Goal: Transaction & Acquisition: Book appointment/travel/reservation

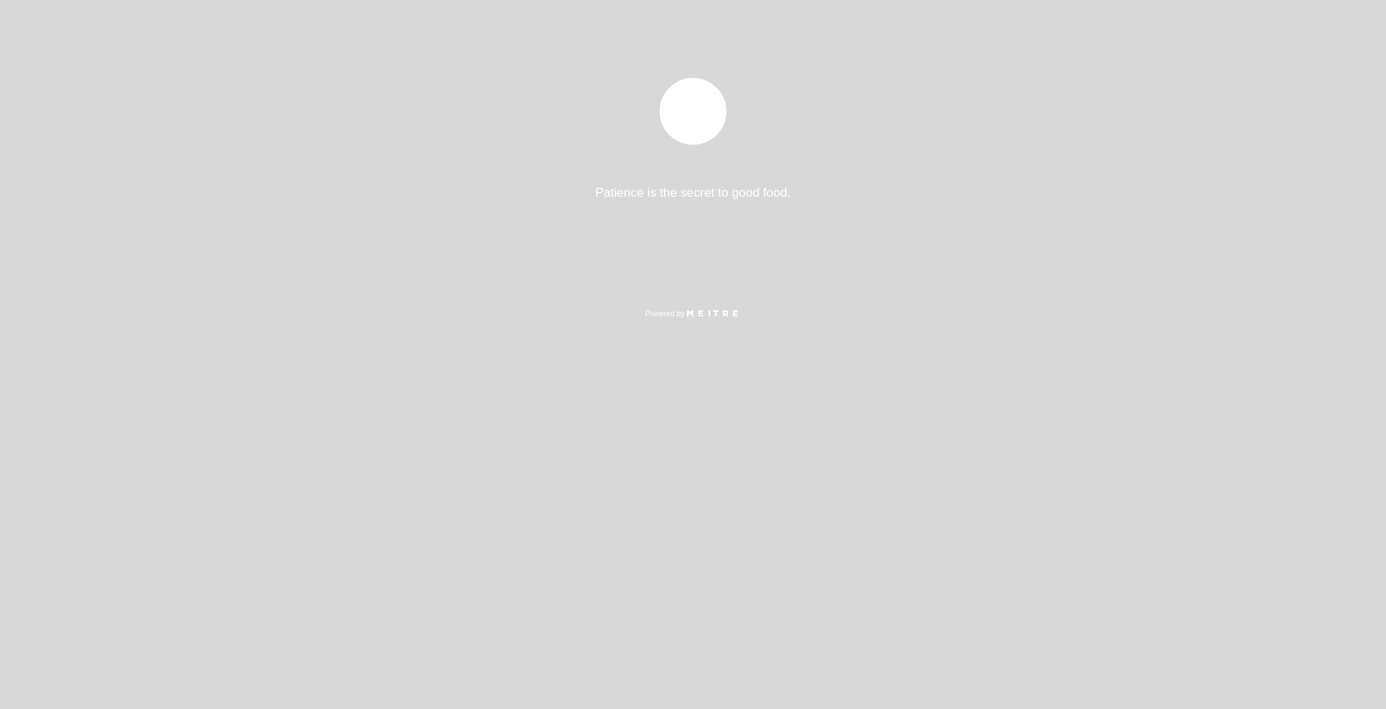
select select "es"
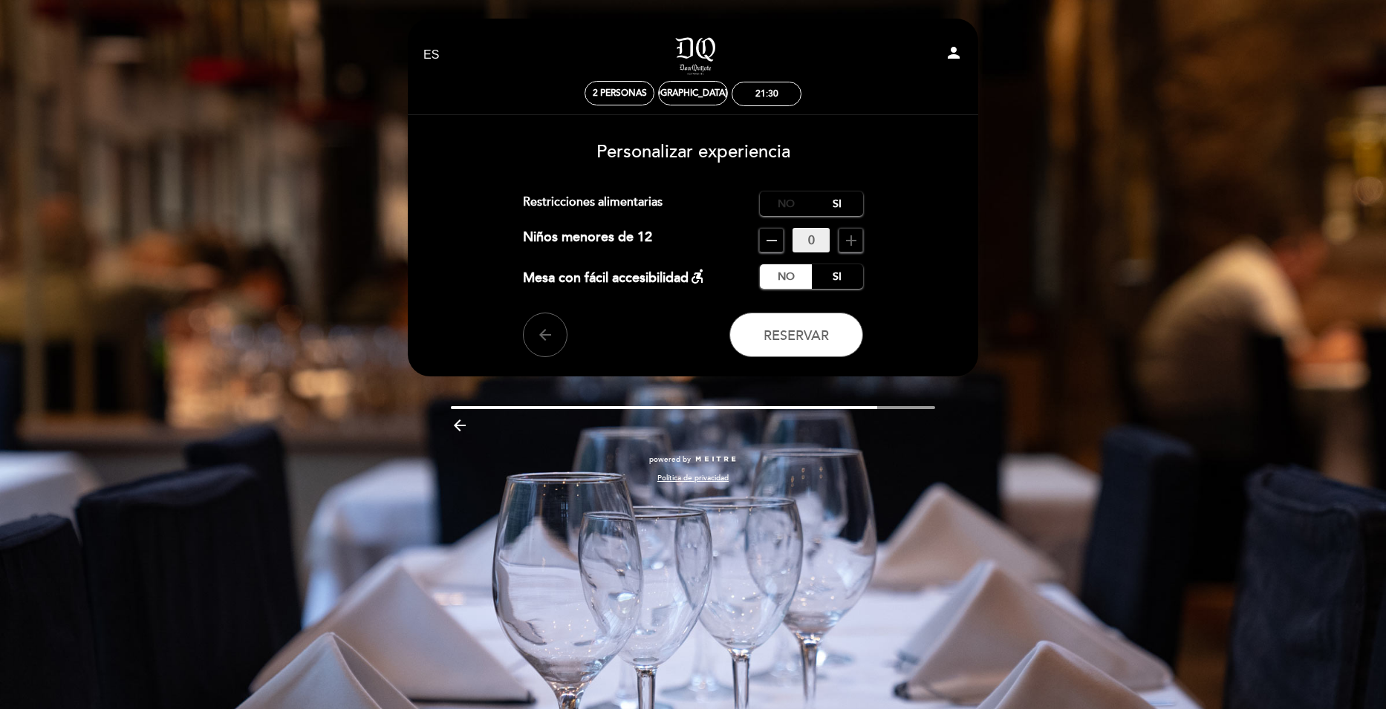
click at [785, 209] on label "No" at bounding box center [786, 204] width 52 height 25
click at [796, 331] on span "Reservar" at bounding box center [795, 335] width 65 height 16
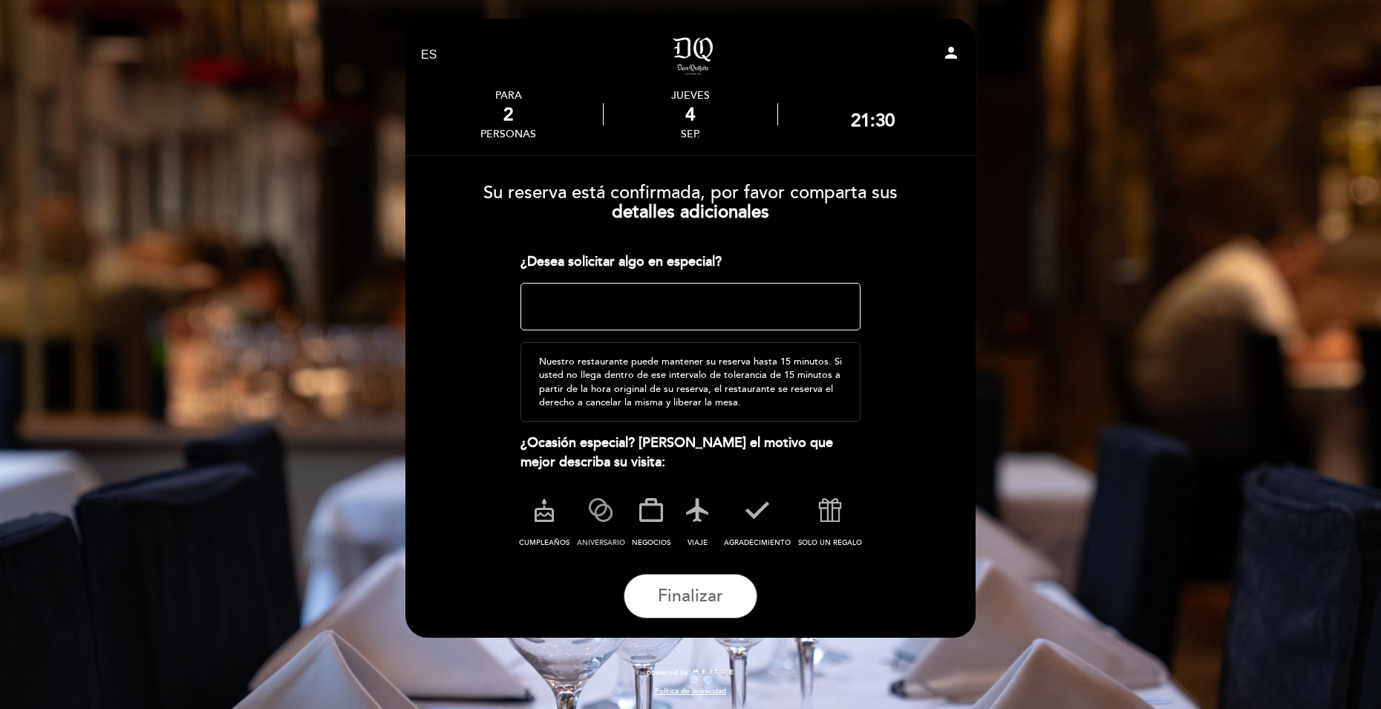
click at [602, 507] on icon at bounding box center [600, 510] width 39 height 39
click at [691, 597] on span "Finalizar" at bounding box center [690, 596] width 65 height 21
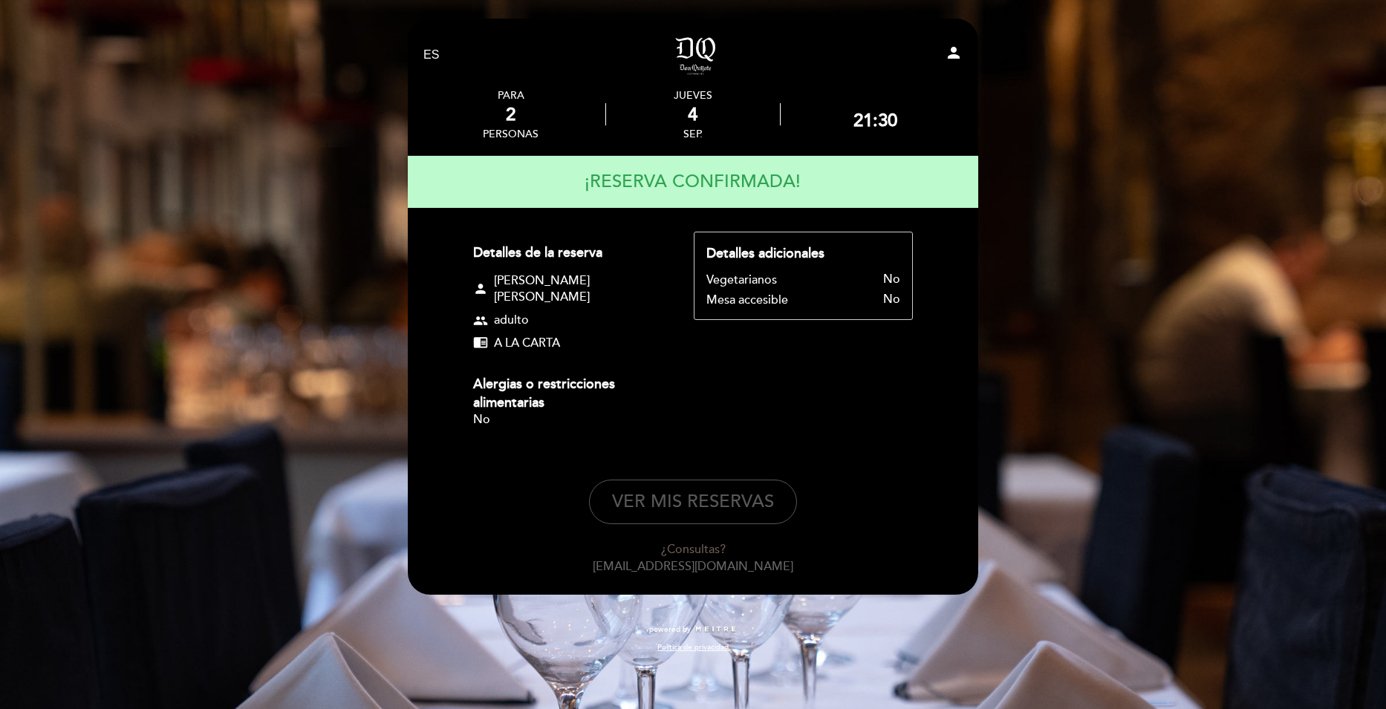
click at [670, 480] on button "VER MIS RESERVAS" at bounding box center [693, 502] width 208 height 45
select select "es"
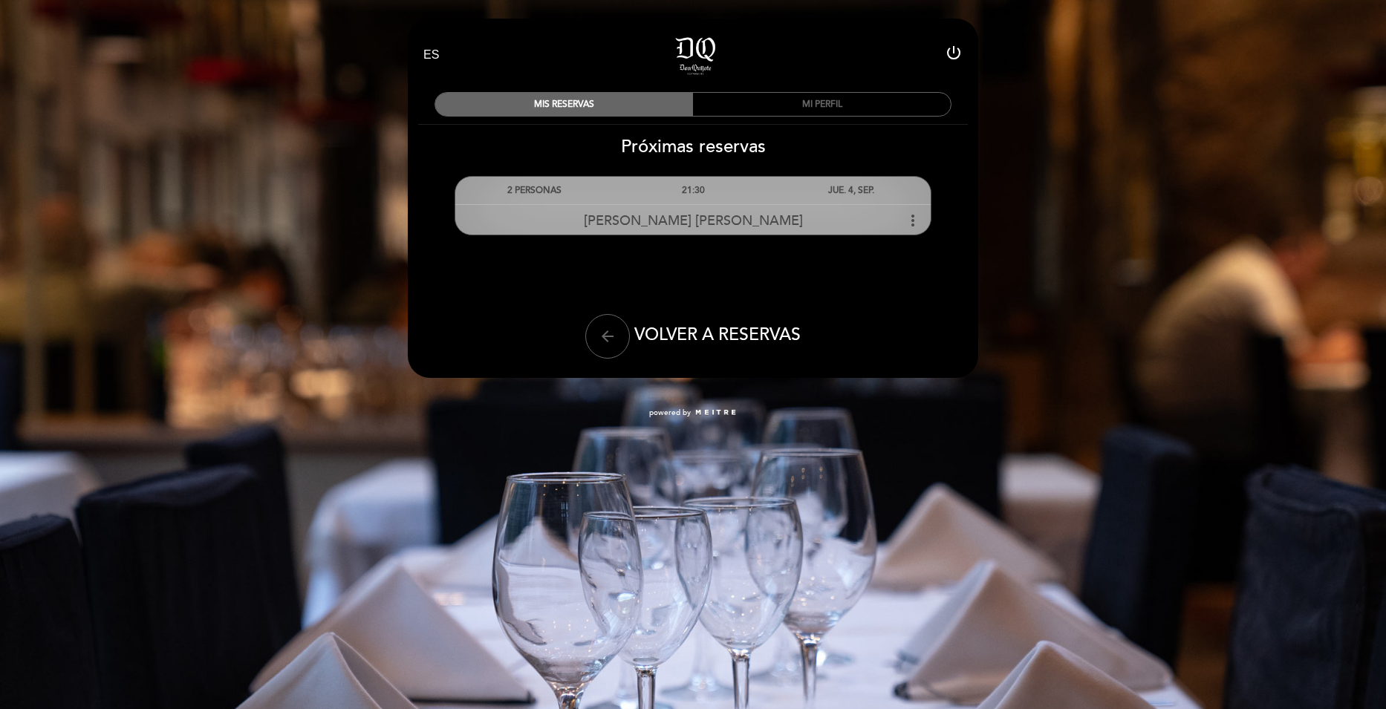
click at [913, 220] on icon "more_vert" at bounding box center [913, 221] width 18 height 18
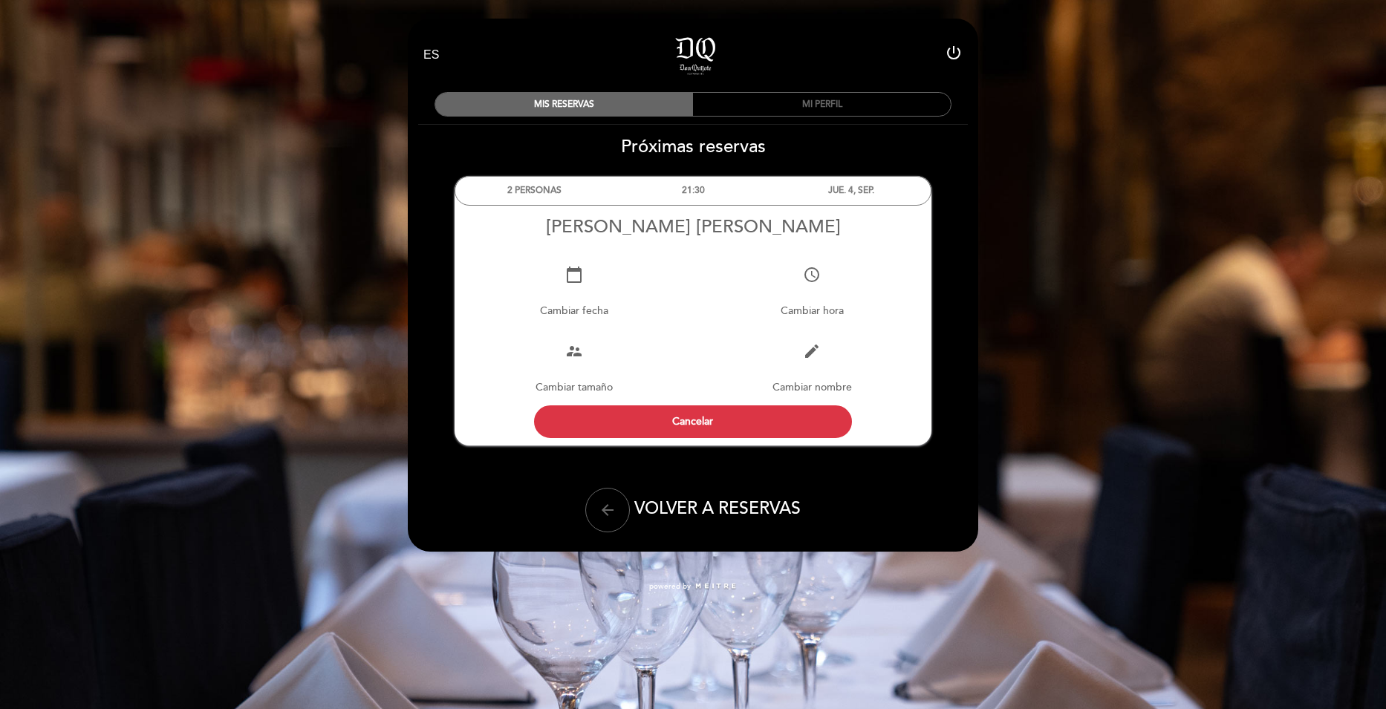
click at [1062, 339] on div "EN ES PT Don Quijote La Plata power_settings_new MIS RESERVAS MI PERFIL Próxima…" at bounding box center [693, 303] width 1386 height 607
click at [848, 105] on div "MI PERFIL" at bounding box center [822, 104] width 258 height 23
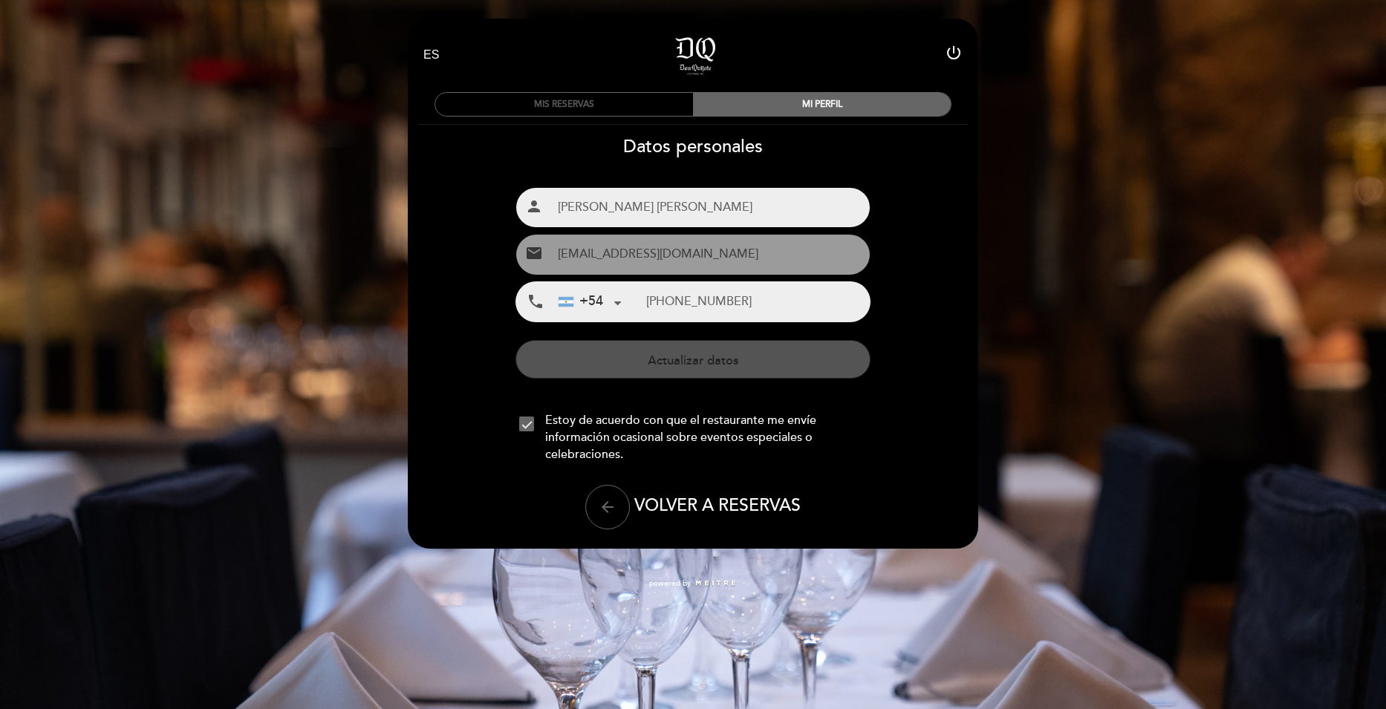
click at [646, 99] on div "MIS RESERVAS" at bounding box center [564, 104] width 258 height 23
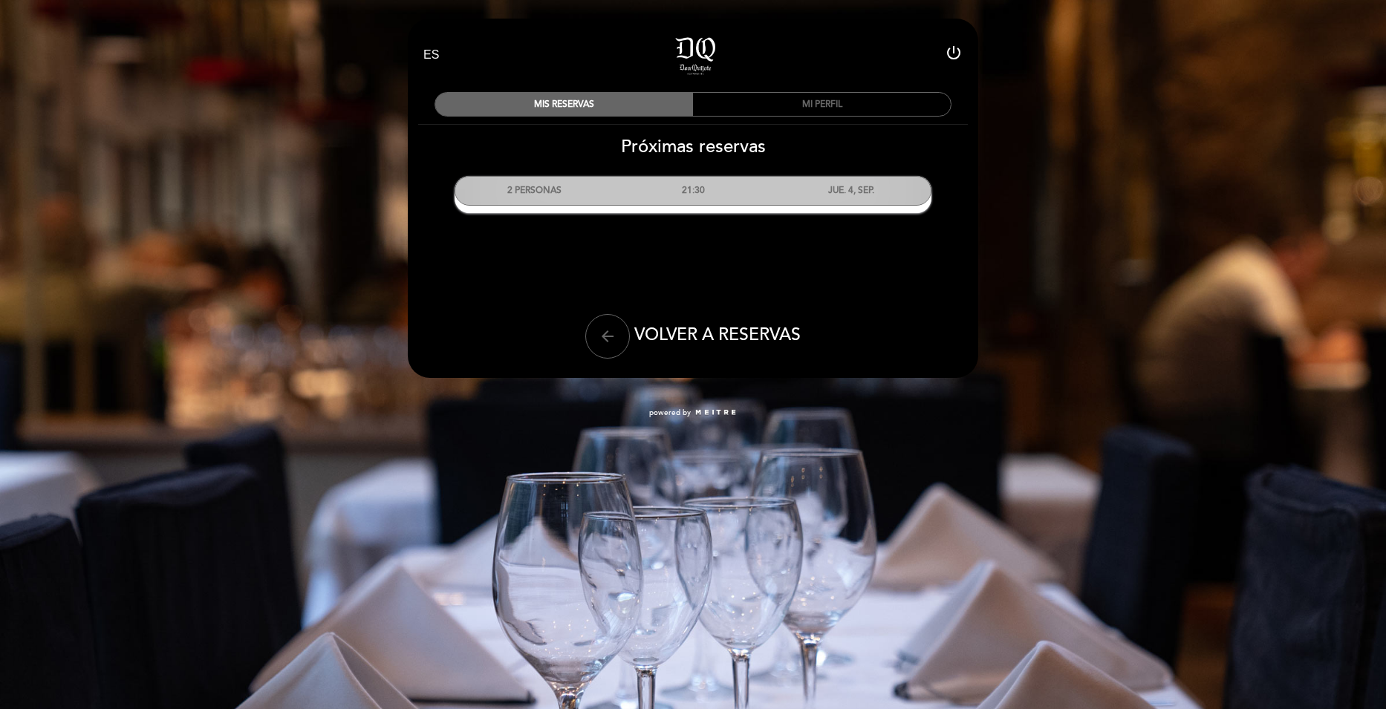
click at [743, 184] on div "21:30" at bounding box center [692, 190] width 158 height 27
